Goal: Transaction & Acquisition: Purchase product/service

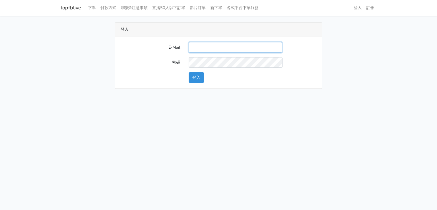
click at [200, 47] on input "E-Mail" at bounding box center [236, 47] width 94 height 11
type input "g07231987@gmail.com"
click at [200, 77] on button "登入" at bounding box center [196, 77] width 15 height 11
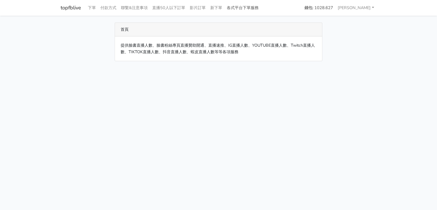
click at [239, 10] on link "各式平台下單服務" at bounding box center [242, 7] width 36 height 11
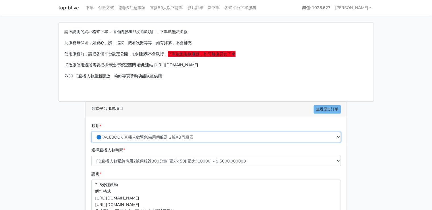
click at [180, 134] on select "🔵FACEBOOK 直播人數緊急備用伺服器 2號AB伺服器 🔵FACEBOOK 網軍專用貼文留言 安全保密 🔵9/30 FACEBOOK 直播人數緩慢進場緩慢…" at bounding box center [217, 137] width 250 height 11
select select "🔵9/30 FACEBOOK 直播人數緩慢進場緩慢退場 台灣獨家"
click at [92, 132] on select "🔵FACEBOOK 直播人數緊急備用伺服器 2號AB伺服器 🔵FACEBOOK 網軍專用貼文留言 安全保密 🔵9/30 FACEBOOK 直播人數緩慢進場緩慢…" at bounding box center [217, 137] width 250 height 11
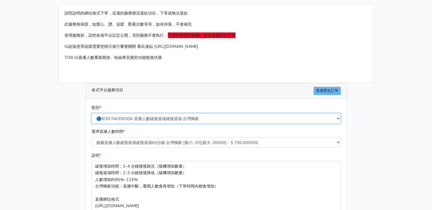
scroll to position [28, 0]
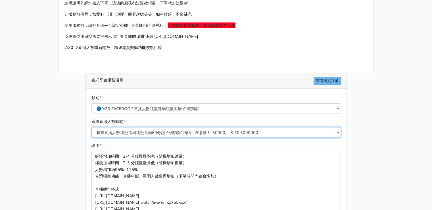
click at [174, 131] on select "臉書直播人數緩慢進場緩慢退場60分鐘 台灣獨家 [最小: 20][最大: 30000] - $ 700.000000 臉書直播人數緩慢進場緩慢退場120分鐘 …" at bounding box center [217, 132] width 250 height 11
select select "559"
click at [92, 127] on select "臉書直播人數緩慢進場緩慢退場60分鐘 台灣獨家 [最小: 20][最大: 30000] - $ 700.000000 臉書直播人數緩慢進場緩慢退場120分鐘 …" at bounding box center [217, 132] width 250 height 11
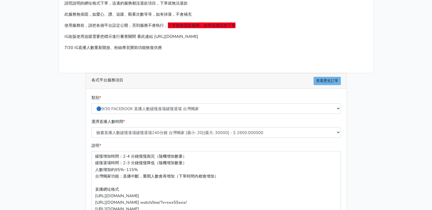
click at [236, 72] on div "請照說明的網址格式下單，這邊的服務都沒退款項目，下單就無法退款 此服務無保固，如愛心、讚、追蹤、觀看次數等等，如有掉落，不會補充 使用服務前，請把各個平台設定…" at bounding box center [216, 33] width 315 height 78
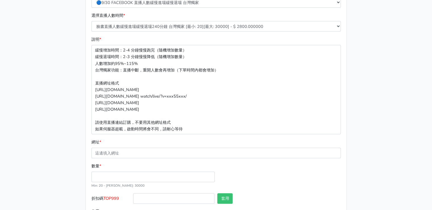
scroll to position [164, 0]
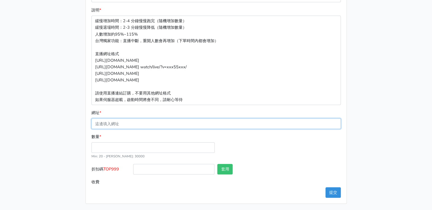
paste input "https://www.facebook.com/largesize.com.tw/videos/655762980251062"
type input "https://www.facebook.com/largesize.com.tw/videos/655762980251062"
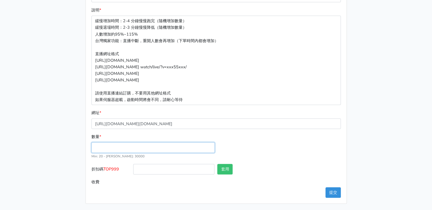
click at [119, 148] on input "數量 *" at bounding box center [153, 147] width 123 height 11
type input "50"
type input "140.000"
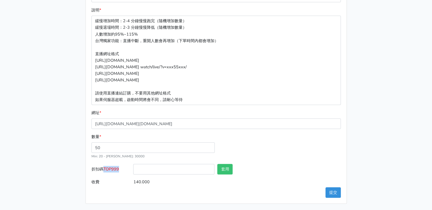
drag, startPoint x: 105, startPoint y: 167, endPoint x: 120, endPoint y: 169, distance: 15.7
click at [120, 169] on label "折扣碼 TOP999" at bounding box center [111, 170] width 42 height 13
copy span "TOP999"
click at [156, 167] on input "折扣碼 TOP999" at bounding box center [173, 169] width 81 height 11
paste input "TOP999"
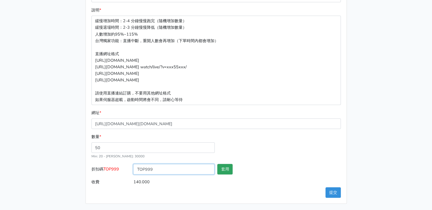
type input "TOP999"
click at [218, 171] on button "套用" at bounding box center [225, 169] width 15 height 11
type input "套用失敗"
click at [218, 171] on button "套用" at bounding box center [225, 169] width 15 height 11
click at [335, 191] on button "提交" at bounding box center [333, 192] width 15 height 11
